Goal: Communication & Community: Answer question/provide support

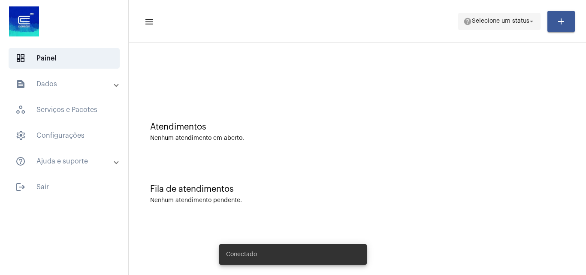
click at [484, 23] on span "Selecione um status" at bounding box center [500, 21] width 57 height 6
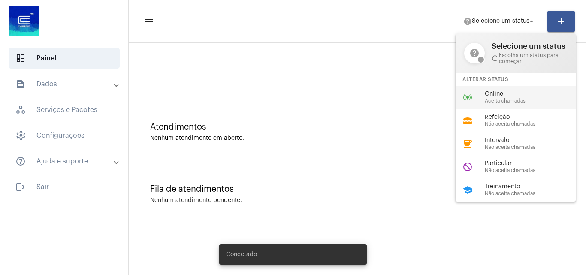
click at [483, 91] on div "online_prediction Online Aceita chamadas" at bounding box center [523, 97] width 134 height 23
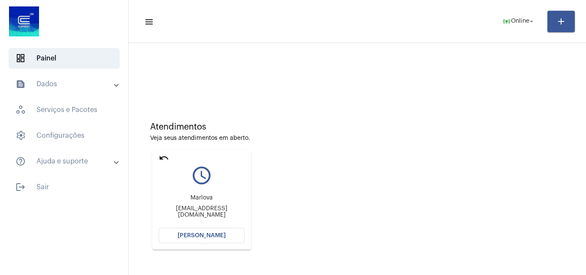
click at [161, 155] on mat-icon "undo" at bounding box center [164, 158] width 10 height 10
click at [215, 235] on span "[PERSON_NAME]" at bounding box center [202, 236] width 48 height 6
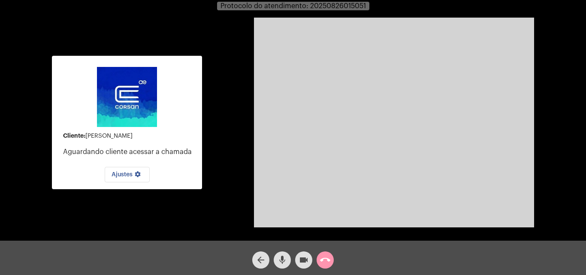
click at [463, 209] on video at bounding box center [394, 123] width 280 height 210
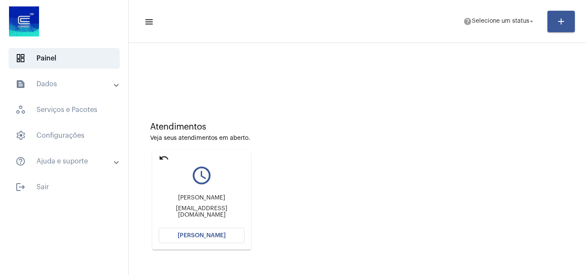
click at [162, 158] on mat-icon "undo" at bounding box center [164, 158] width 10 height 10
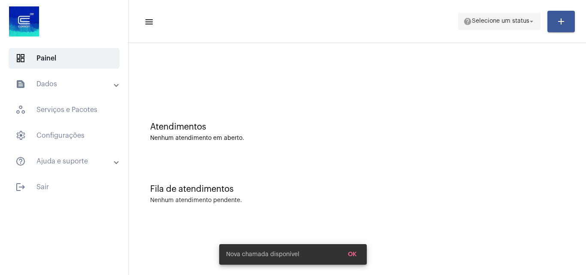
click at [499, 25] on span "help Selecione um status arrow_drop_down" at bounding box center [499, 20] width 72 height 15
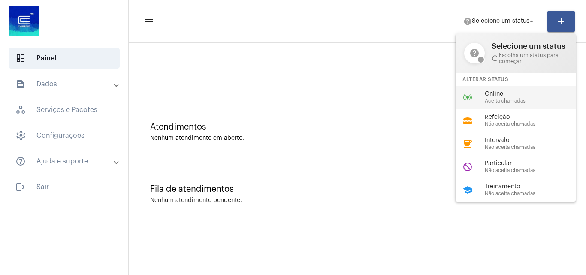
click at [505, 91] on span "Online" at bounding box center [534, 94] width 98 height 6
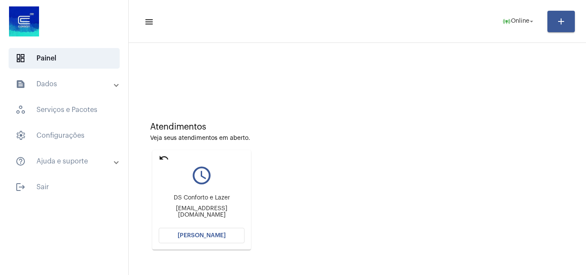
click at [221, 239] on button "[PERSON_NAME]" at bounding box center [202, 235] width 86 height 15
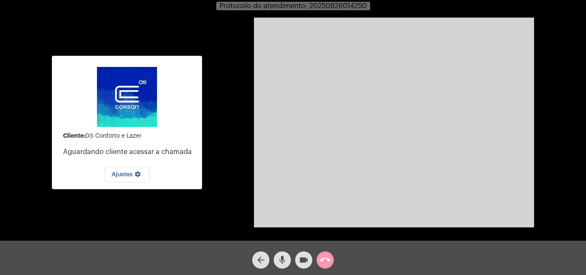
click at [535, 61] on div "Cliente: DS Conforto e Lazer Aguardando cliente acessar a chamada Ajustes setti…" at bounding box center [293, 121] width 584 height 241
click at [326, 255] on mat-icon "call_end" at bounding box center [325, 260] width 10 height 10
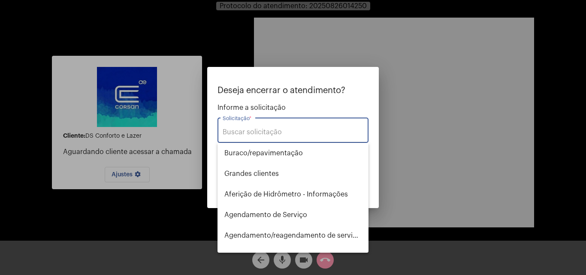
click at [270, 130] on input "Solicitação *" at bounding box center [293, 132] width 141 height 8
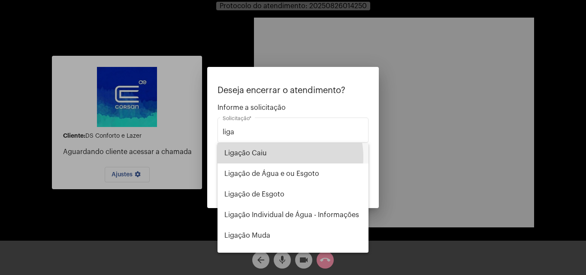
click at [278, 157] on span "Ligação Caiu" at bounding box center [292, 153] width 137 height 21
type input "Ligação Caiu"
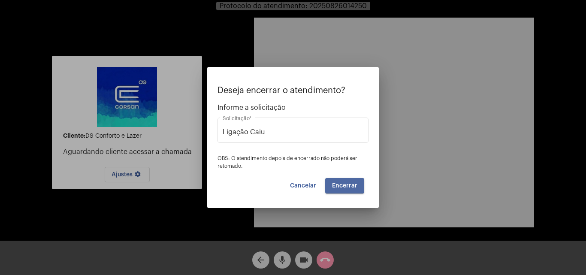
click at [351, 181] on button "Encerrar" at bounding box center [344, 185] width 39 height 15
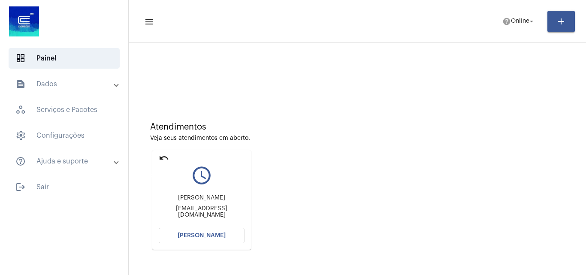
click at [163, 157] on mat-icon "undo" at bounding box center [164, 158] width 10 height 10
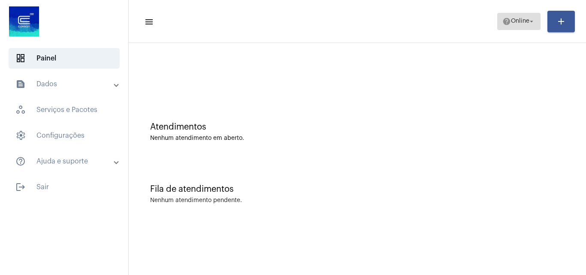
click at [526, 23] on span "Online" at bounding box center [520, 21] width 18 height 6
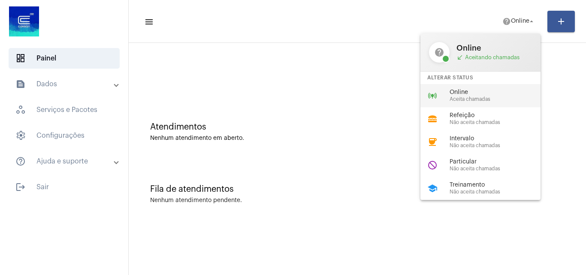
click at [501, 99] on span "Aceita chamadas" at bounding box center [499, 100] width 98 height 6
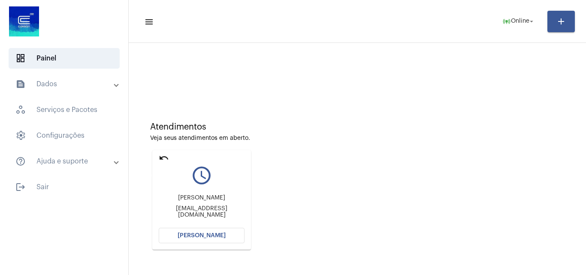
click at [166, 157] on mat-icon "undo" at bounding box center [164, 158] width 10 height 10
click at [164, 155] on mat-icon "undo" at bounding box center [164, 158] width 10 height 10
click at [165, 157] on mat-icon "undo" at bounding box center [164, 158] width 10 height 10
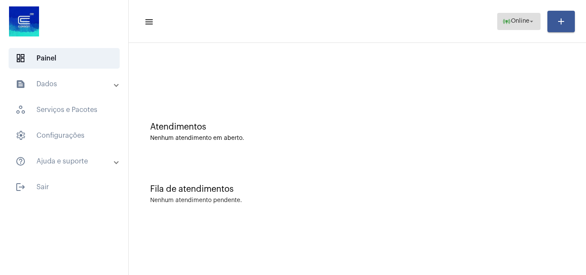
click at [516, 18] on span "online_prediction Online arrow_drop_down" at bounding box center [518, 20] width 33 height 15
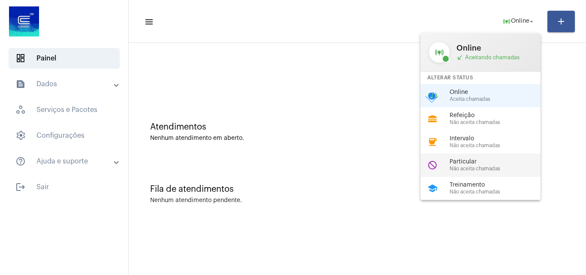
click at [483, 171] on span "Não aceita chamadas" at bounding box center [499, 169] width 98 height 6
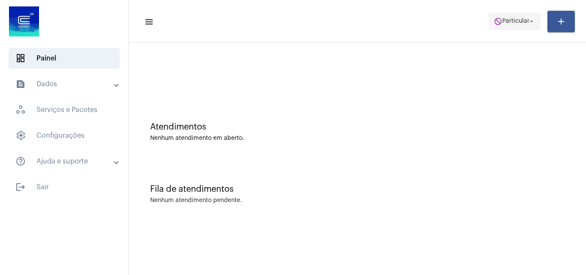
click at [528, 19] on mat-icon "arrow_drop_down" at bounding box center [532, 22] width 8 height 8
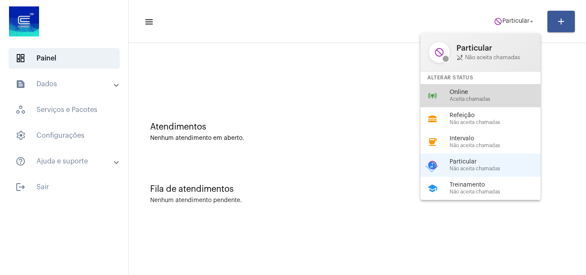
click at [481, 90] on span "Online" at bounding box center [499, 92] width 98 height 6
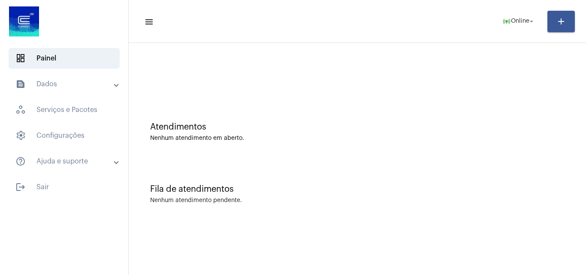
click at [399, 9] on mat-toolbar-row "menu online_prediction Online arrow_drop_down add" at bounding box center [357, 21] width 457 height 27
click at [487, 170] on div "Fila de atendimentos Nenhum atendimento pendente." at bounding box center [357, 190] width 449 height 62
drag, startPoint x: 487, startPoint y: 170, endPoint x: 402, endPoint y: 83, distance: 122.0
click at [402, 83] on div at bounding box center [357, 71] width 449 height 49
click at [391, 96] on div at bounding box center [357, 71] width 449 height 49
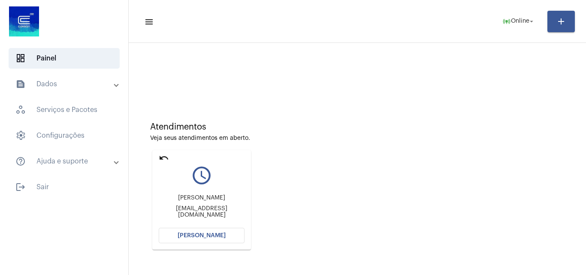
click at [196, 233] on span "[PERSON_NAME]" at bounding box center [202, 236] width 48 height 6
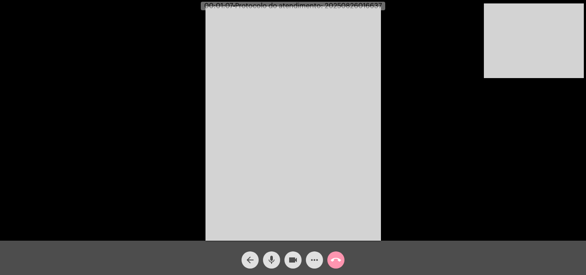
click at [422, 62] on div "Acessando Câmera e Microfone..." at bounding box center [293, 122] width 584 height 241
click at [270, 259] on mat-icon "mic" at bounding box center [271, 260] width 10 height 10
click at [287, 261] on button "videocam" at bounding box center [292, 259] width 17 height 17
click at [290, 256] on mat-icon "videocam_off" at bounding box center [293, 260] width 10 height 10
click at [272, 258] on mat-icon "mic_off" at bounding box center [271, 260] width 10 height 10
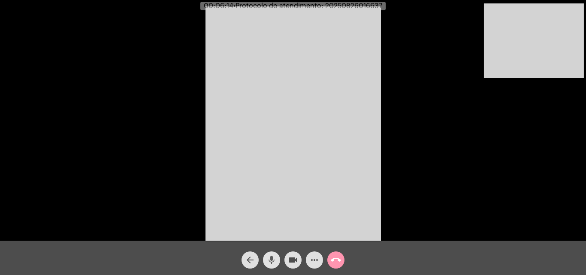
click at [275, 260] on mat-icon "mic" at bounding box center [271, 260] width 10 height 10
click at [289, 258] on mat-icon "videocam" at bounding box center [293, 260] width 10 height 10
click at [274, 263] on mat-icon "mic_off" at bounding box center [271, 260] width 10 height 10
click at [289, 262] on mat-icon "videocam_off" at bounding box center [293, 260] width 10 height 10
click at [521, 64] on video at bounding box center [534, 40] width 100 height 75
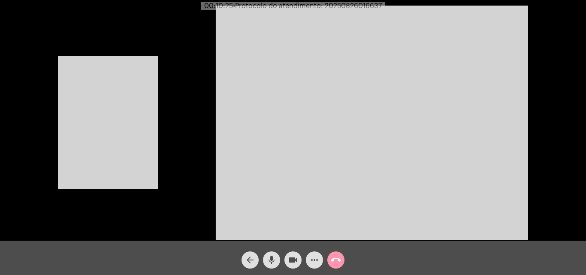
click at [132, 138] on video at bounding box center [108, 122] width 100 height 133
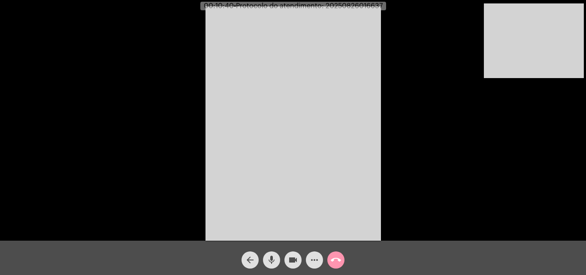
click at [273, 263] on mat-icon "mic" at bounding box center [271, 260] width 10 height 10
click at [273, 263] on mat-icon "mic_off" at bounding box center [271, 260] width 10 height 10
click at [274, 259] on mat-icon "mic" at bounding box center [271, 260] width 10 height 10
click at [267, 259] on mat-icon "mic_off" at bounding box center [271, 260] width 10 height 10
click at [269, 263] on mat-icon "mic" at bounding box center [271, 260] width 10 height 10
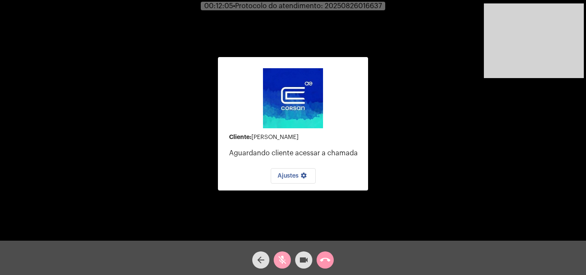
click at [283, 263] on mat-icon "mic_off" at bounding box center [282, 260] width 10 height 10
click at [277, 262] on button "mic" at bounding box center [282, 259] width 17 height 17
click at [305, 255] on mat-icon "videocam" at bounding box center [304, 260] width 10 height 10
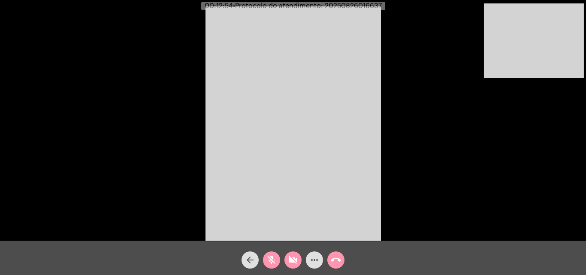
click at [295, 255] on mat-icon "videocam_off" at bounding box center [293, 260] width 10 height 10
click at [274, 260] on mat-icon "mic_off" at bounding box center [271, 260] width 10 height 10
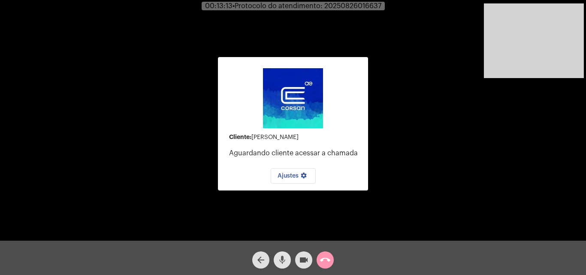
click at [281, 256] on mat-icon "mic" at bounding box center [282, 260] width 10 height 10
click at [309, 260] on button "videocam" at bounding box center [303, 259] width 17 height 17
click at [303, 258] on mat-icon "videocam_off" at bounding box center [304, 260] width 10 height 10
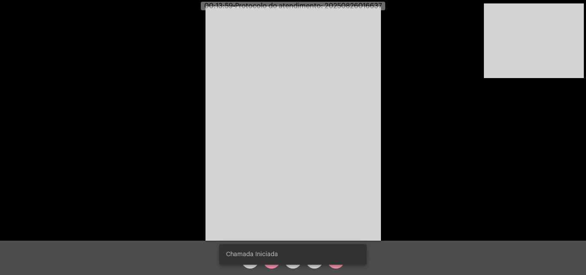
click at [273, 266] on div "Chamada Iniciada" at bounding box center [293, 254] width 168 height 41
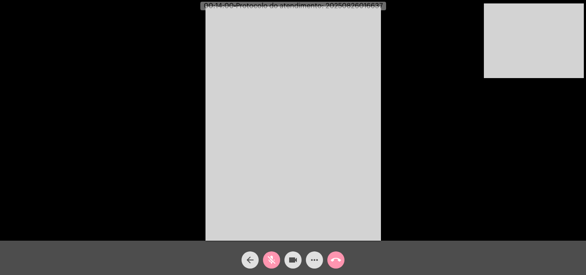
click at [273, 266] on span "mic_off" at bounding box center [271, 259] width 10 height 17
click at [533, 44] on video at bounding box center [534, 40] width 100 height 75
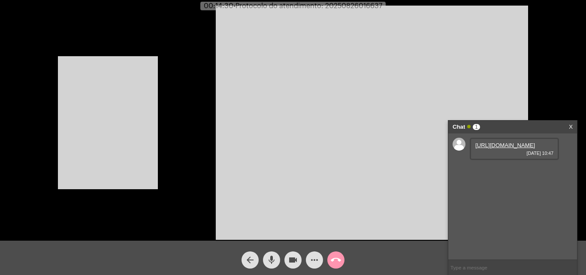
click at [121, 150] on video at bounding box center [108, 122] width 100 height 133
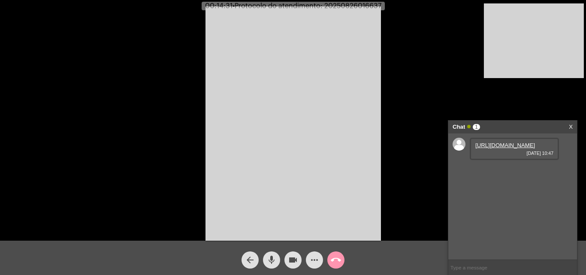
click at [491, 148] on link "[URL][DOMAIN_NAME]" at bounding box center [505, 145] width 60 height 6
drag, startPoint x: 274, startPoint y: 257, endPoint x: 380, endPoint y: 176, distance: 132.8
click at [274, 257] on mat-icon "mic" at bounding box center [271, 260] width 10 height 10
click at [273, 255] on span "mic_off" at bounding box center [271, 259] width 10 height 17
click at [273, 254] on span "mic" at bounding box center [271, 259] width 10 height 17
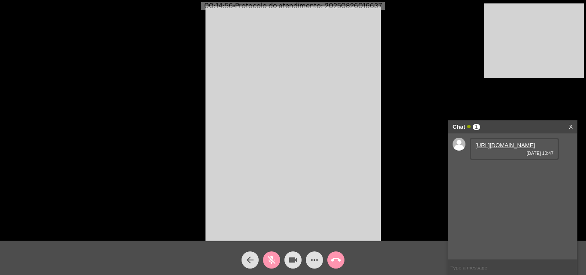
click at [292, 257] on mat-icon "videocam" at bounding box center [293, 260] width 10 height 10
click at [297, 261] on mat-icon "videocam_off" at bounding box center [293, 260] width 10 height 10
click at [275, 263] on mat-icon "mic_off" at bounding box center [271, 260] width 10 height 10
click at [264, 257] on button "mic" at bounding box center [271, 259] width 17 height 17
click at [269, 262] on mat-icon "mic_off" at bounding box center [271, 260] width 10 height 10
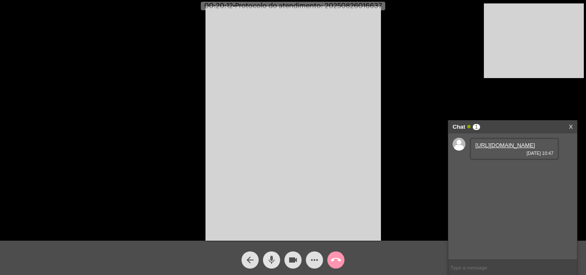
click at [271, 263] on mat-icon "mic" at bounding box center [271, 260] width 10 height 10
click at [271, 263] on mat-icon "mic_off" at bounding box center [271, 260] width 10 height 10
click at [273, 263] on mat-icon "mic" at bounding box center [271, 260] width 10 height 10
click at [275, 257] on mat-icon "mic_off" at bounding box center [271, 260] width 10 height 10
click at [272, 259] on mat-icon "mic" at bounding box center [271, 260] width 10 height 10
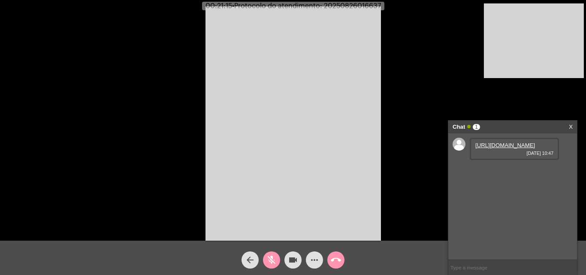
click at [275, 259] on mat-icon "mic_off" at bounding box center [271, 260] width 10 height 10
click at [271, 259] on mat-icon "mic" at bounding box center [271, 260] width 10 height 10
click at [270, 265] on mat-icon "mic_off" at bounding box center [271, 260] width 10 height 10
click at [270, 260] on mat-icon "mic" at bounding box center [271, 260] width 10 height 10
click at [292, 256] on mat-icon "videocam" at bounding box center [293, 260] width 10 height 10
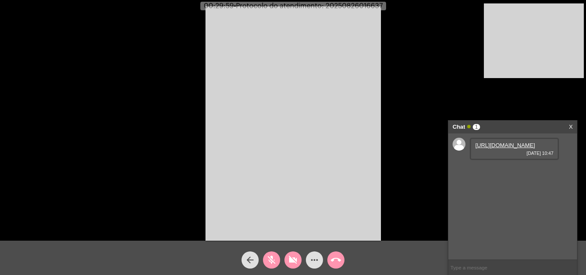
click at [310, 147] on video at bounding box center [293, 123] width 175 height 234
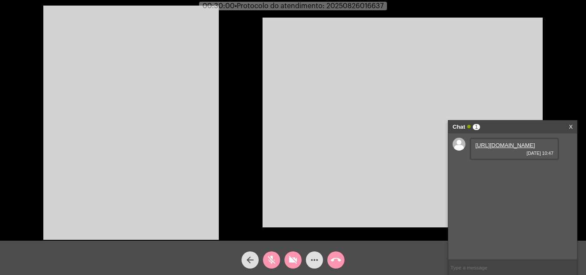
click at [294, 259] on mat-icon "videocam_off" at bounding box center [293, 260] width 10 height 10
click at [296, 261] on mat-icon "videocam" at bounding box center [293, 260] width 10 height 10
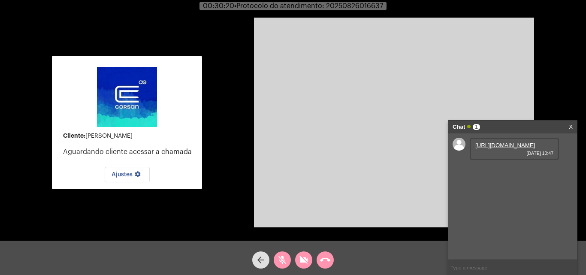
click at [132, 148] on p "Aguardando cliente acessar a chamada" at bounding box center [129, 152] width 132 height 8
click at [570, 127] on link "X" at bounding box center [571, 127] width 4 height 13
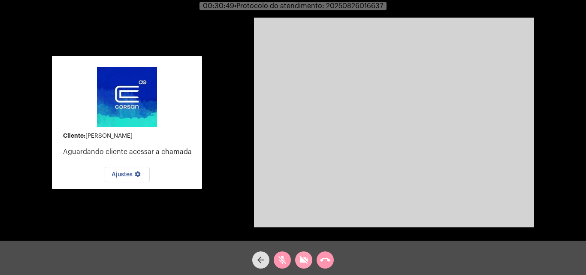
click at [302, 267] on span "videocam_off" at bounding box center [304, 259] width 10 height 17
click at [281, 262] on mat-icon "mic_off" at bounding box center [282, 260] width 10 height 10
click at [282, 259] on mat-icon "mic" at bounding box center [282, 260] width 10 height 10
click at [302, 260] on mat-icon "videocam" at bounding box center [304, 260] width 10 height 10
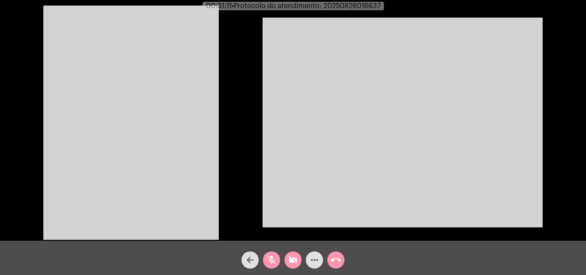
click at [292, 258] on mat-icon "videocam_off" at bounding box center [293, 260] width 10 height 10
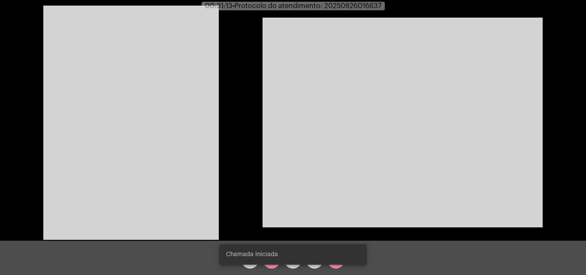
click at [274, 263] on snack-bar-container "Chamada Iniciada" at bounding box center [293, 254] width 148 height 21
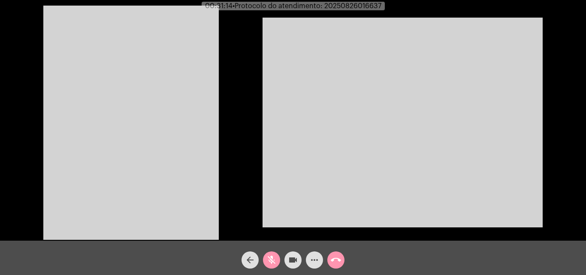
click at [274, 263] on mat-icon "mic_off" at bounding box center [271, 260] width 10 height 10
click at [172, 110] on video at bounding box center [130, 123] width 175 height 234
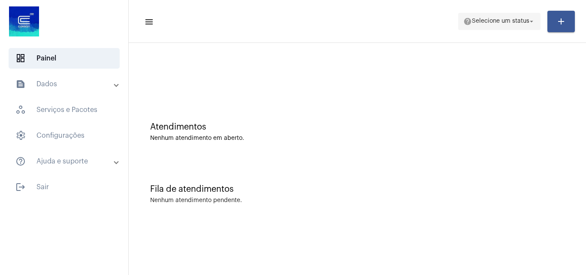
click at [509, 22] on span "Selecione um status" at bounding box center [500, 21] width 57 height 6
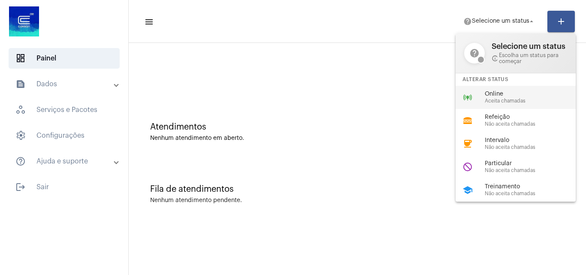
click at [491, 105] on div "online_prediction Online Aceita chamadas" at bounding box center [523, 97] width 134 height 23
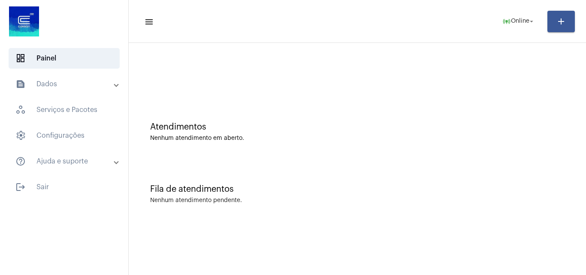
drag, startPoint x: 486, startPoint y: 214, endPoint x: 474, endPoint y: 204, distance: 15.6
click at [486, 214] on div "Fila de atendimentos Nenhum atendimento pendente." at bounding box center [357, 190] width 449 height 62
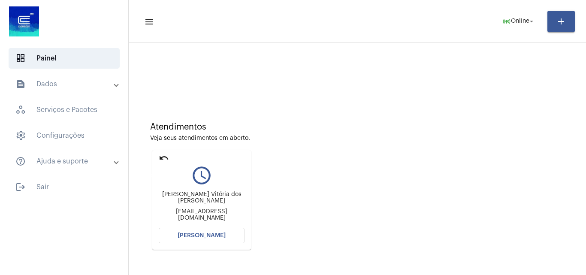
click at [164, 156] on mat-icon "undo" at bounding box center [164, 158] width 10 height 10
click at [219, 233] on span "[PERSON_NAME]" at bounding box center [202, 236] width 48 height 6
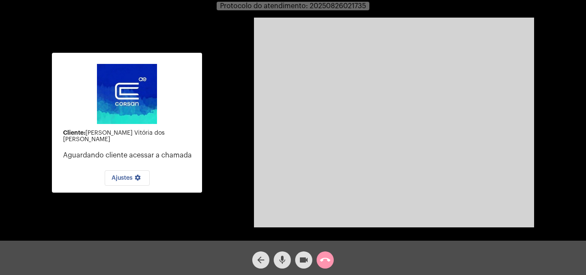
click at [282, 256] on mat-icon "mic" at bounding box center [282, 260] width 10 height 10
click at [281, 251] on span "mic_off" at bounding box center [282, 259] width 10 height 17
click at [323, 256] on mat-icon "call_end" at bounding box center [325, 260] width 10 height 10
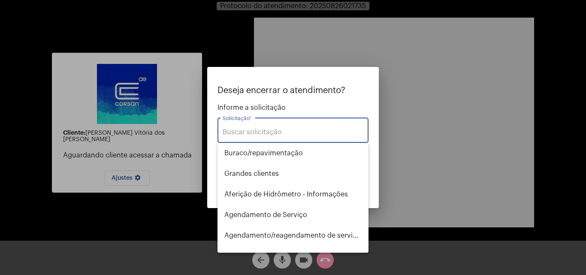
click at [245, 125] on div "Solicitação *" at bounding box center [293, 129] width 141 height 27
click at [248, 127] on div "Solicitação *" at bounding box center [293, 129] width 141 height 27
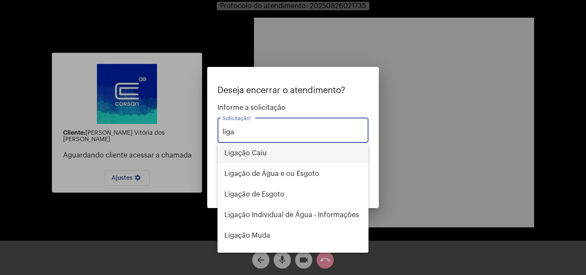
click at [257, 151] on span "Ligação Caiu" at bounding box center [292, 153] width 137 height 21
type input "Ligação Caiu"
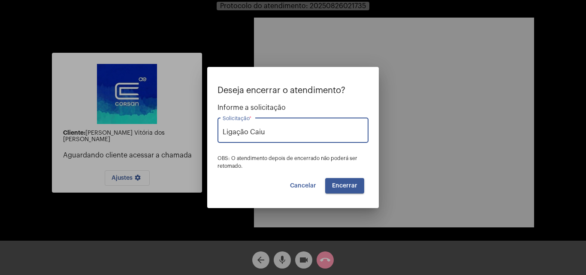
click at [341, 182] on button "Encerrar" at bounding box center [344, 185] width 39 height 15
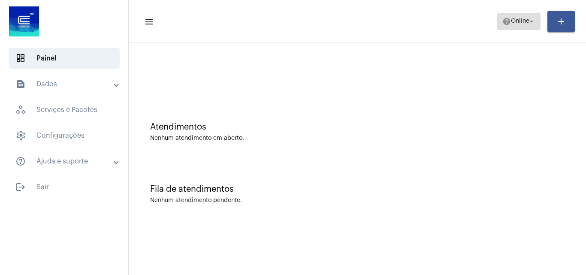
click at [511, 21] on span "Online" at bounding box center [520, 21] width 18 height 6
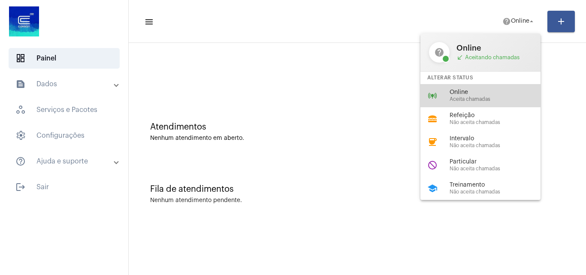
click at [487, 92] on span "Online" at bounding box center [499, 92] width 98 height 6
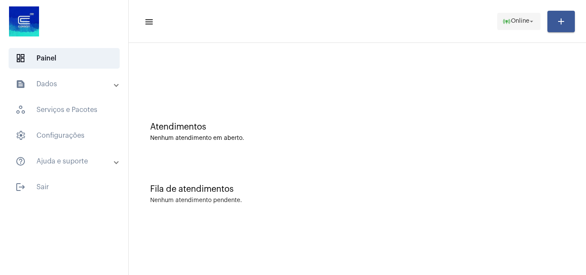
click at [518, 25] on span "online_prediction Online arrow_drop_down" at bounding box center [518, 20] width 33 height 15
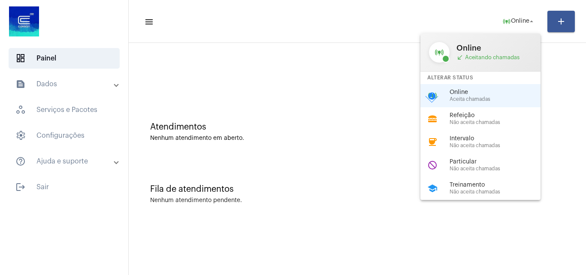
click at [344, 91] on div at bounding box center [293, 137] width 586 height 275
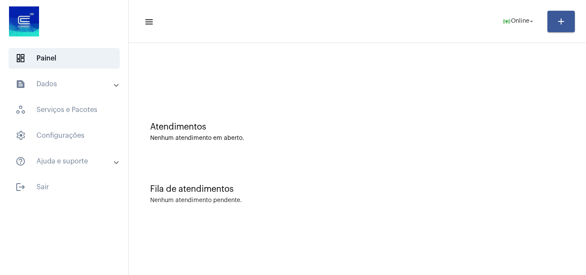
click at [498, 206] on div "Fila de atendimentos Nenhum atendimento pendente." at bounding box center [357, 190] width 449 height 62
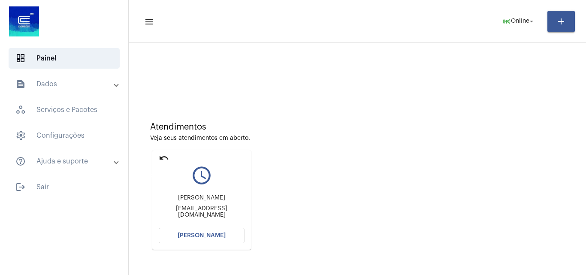
click at [165, 158] on mat-icon "undo" at bounding box center [164, 158] width 10 height 10
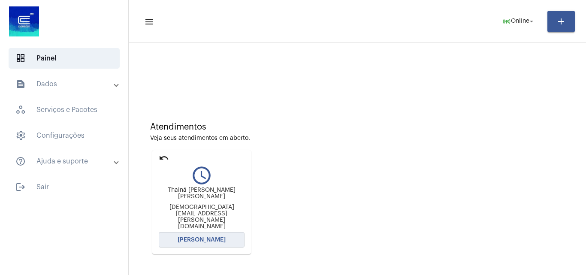
click at [228, 235] on button "[PERSON_NAME]" at bounding box center [202, 239] width 86 height 15
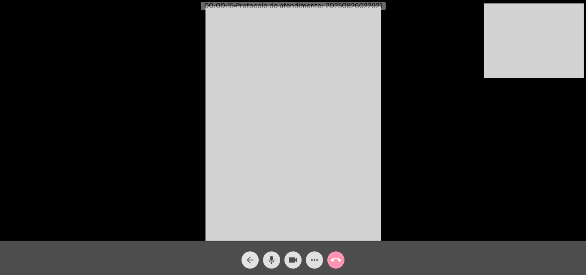
click at [252, 262] on mat-icon "arrow_back" at bounding box center [250, 260] width 10 height 10
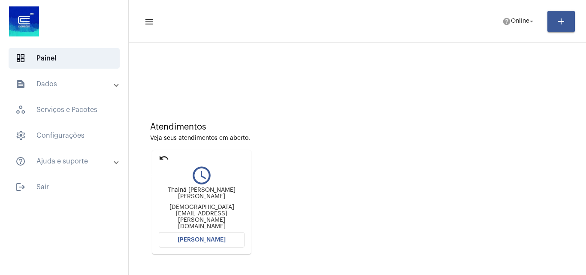
click at [164, 156] on mat-icon "undo" at bounding box center [164, 158] width 10 height 10
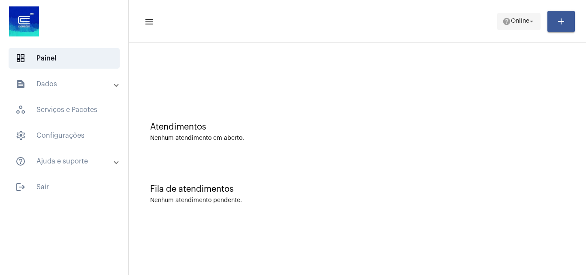
click at [512, 18] on span "help Online arrow_drop_down" at bounding box center [518, 20] width 33 height 15
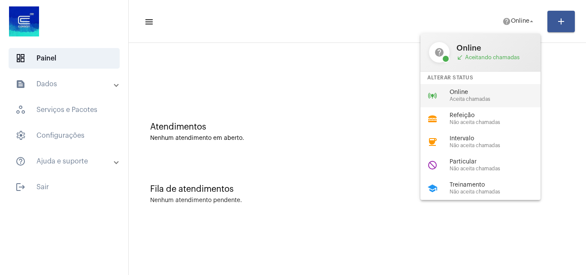
click at [499, 93] on span "Online" at bounding box center [499, 92] width 98 height 6
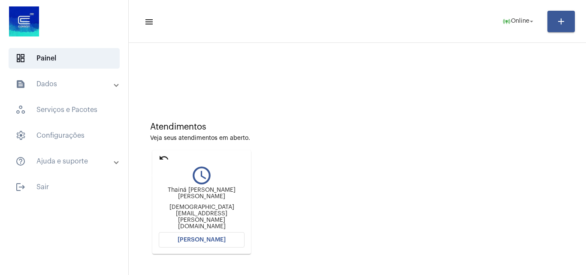
click at [166, 157] on mat-icon "undo" at bounding box center [164, 158] width 10 height 10
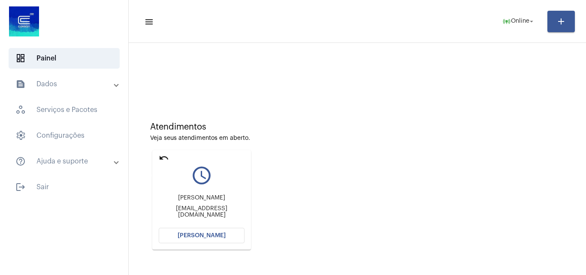
click at [165, 156] on mat-icon "undo" at bounding box center [164, 158] width 10 height 10
click at [162, 157] on mat-icon "undo" at bounding box center [164, 158] width 10 height 10
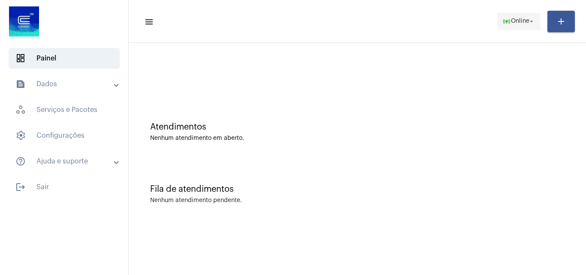
click at [505, 24] on mat-icon "online_prediction" at bounding box center [506, 21] width 9 height 9
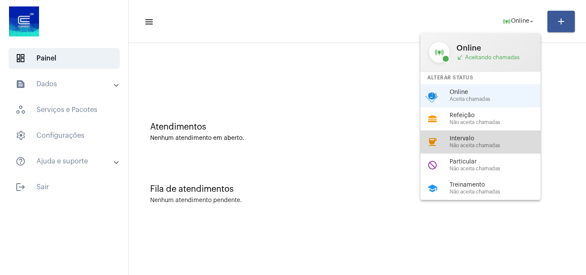
click at [494, 140] on span "Intervalo" at bounding box center [499, 139] width 98 height 6
